Goal: Task Accomplishment & Management: Manage account settings

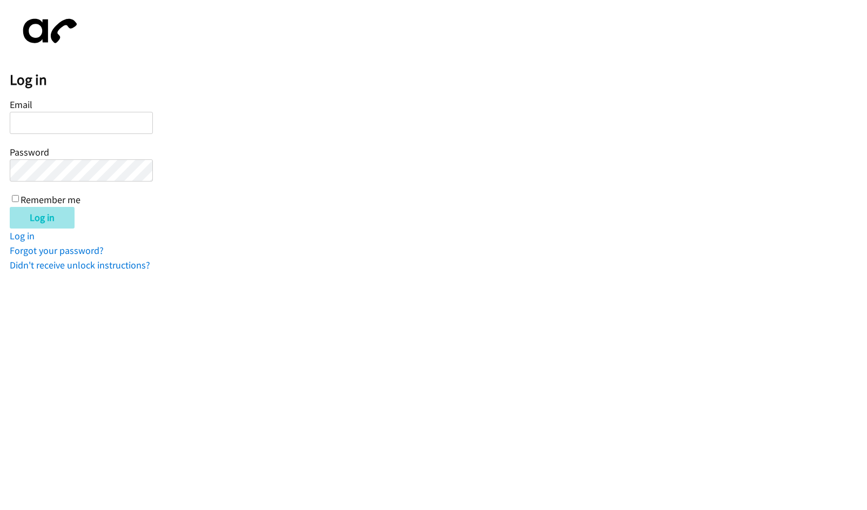
type input "[EMAIL_ADDRESS][DOMAIN_NAME]"
click at [64, 221] on input "Log in" at bounding box center [42, 218] width 65 height 22
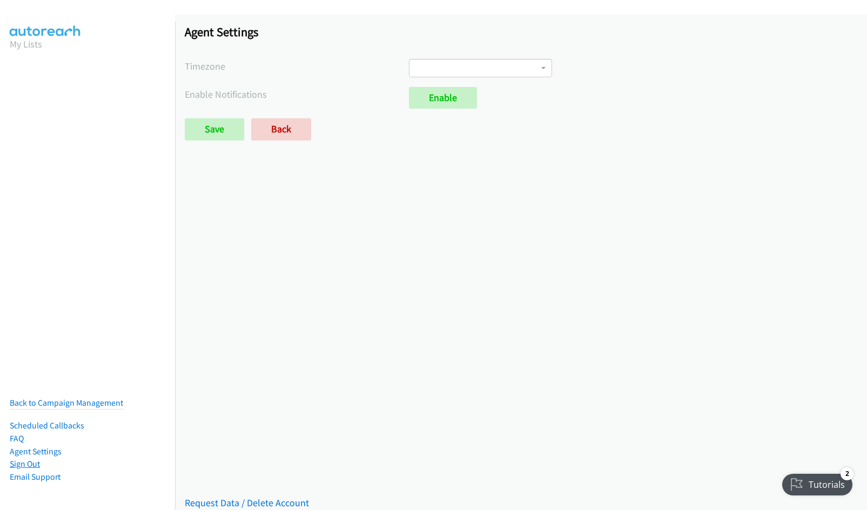
click at [31, 459] on link "Sign Out" at bounding box center [25, 464] width 30 height 10
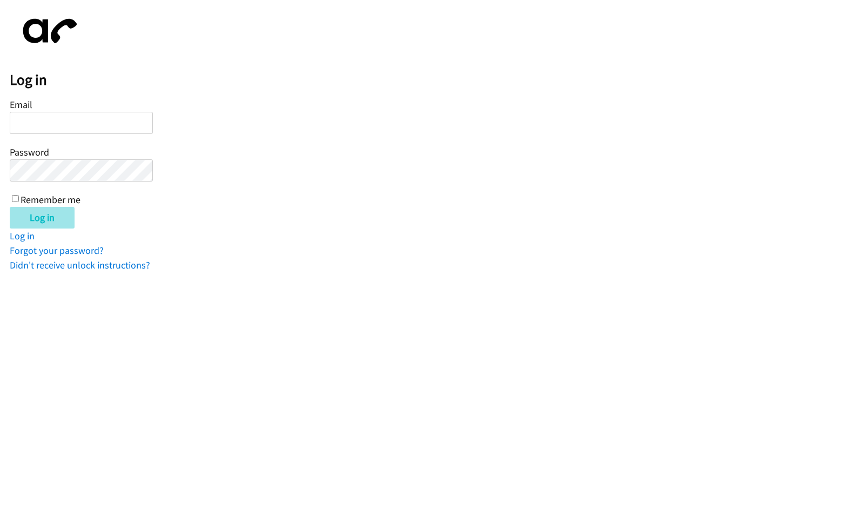
type input "[EMAIL_ADDRESS][DOMAIN_NAME]"
click at [58, 217] on input "Log in" at bounding box center [42, 218] width 65 height 22
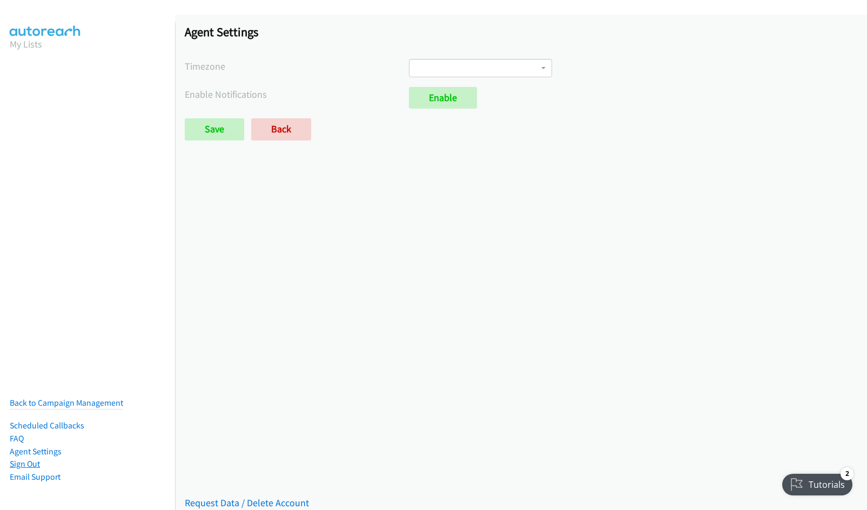
click at [25, 459] on link "Sign Out" at bounding box center [25, 464] width 30 height 10
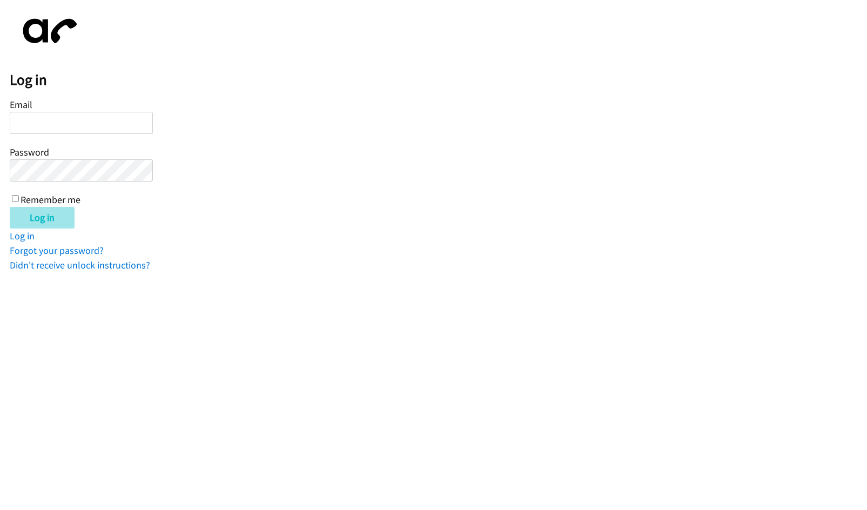
type input "[EMAIL_ADDRESS][DOMAIN_NAME]"
click at [44, 212] on input "Log in" at bounding box center [42, 218] width 65 height 22
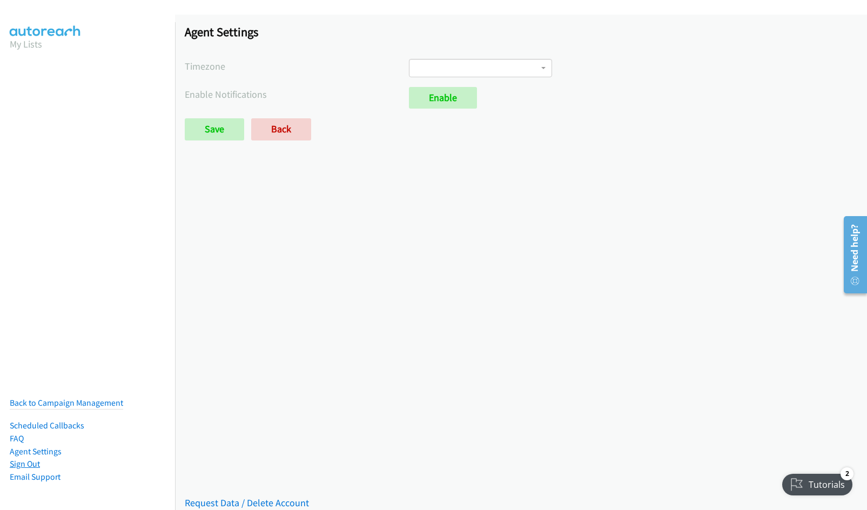
click at [23, 459] on link "Sign Out" at bounding box center [25, 464] width 30 height 10
